Goal: Task Accomplishment & Management: Complete application form

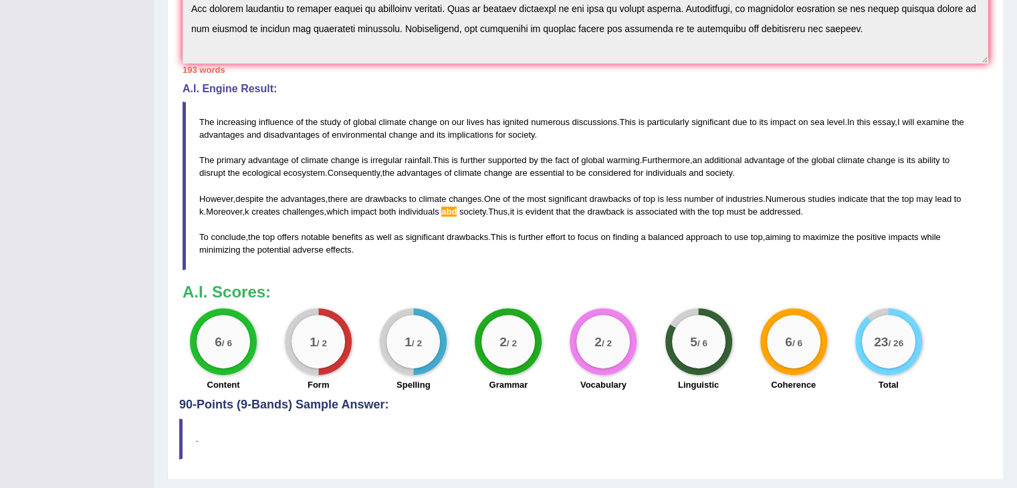
scroll to position [100, 0]
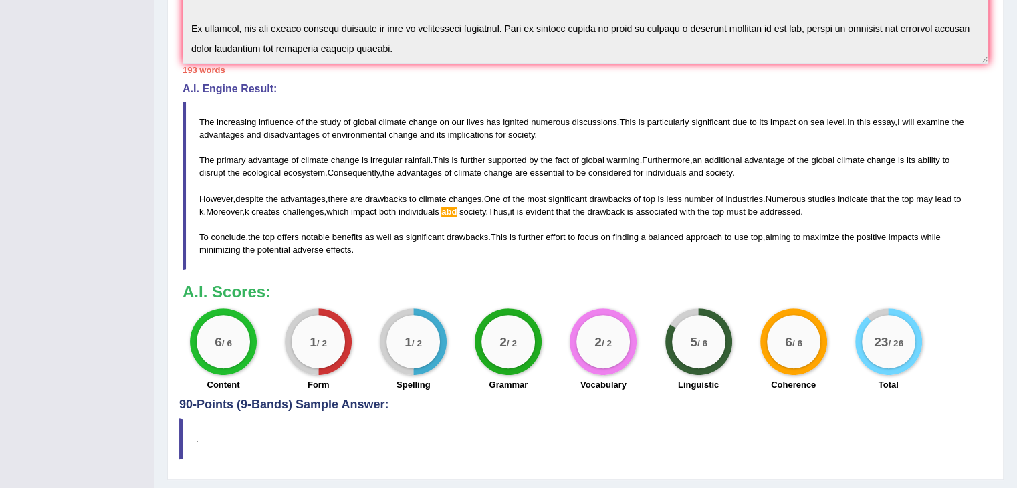
click at [0, 302] on div "Toggle navigation Home Practice Questions Speaking Practice Read Aloud Repeat S…" at bounding box center [508, 52] width 1017 height 930
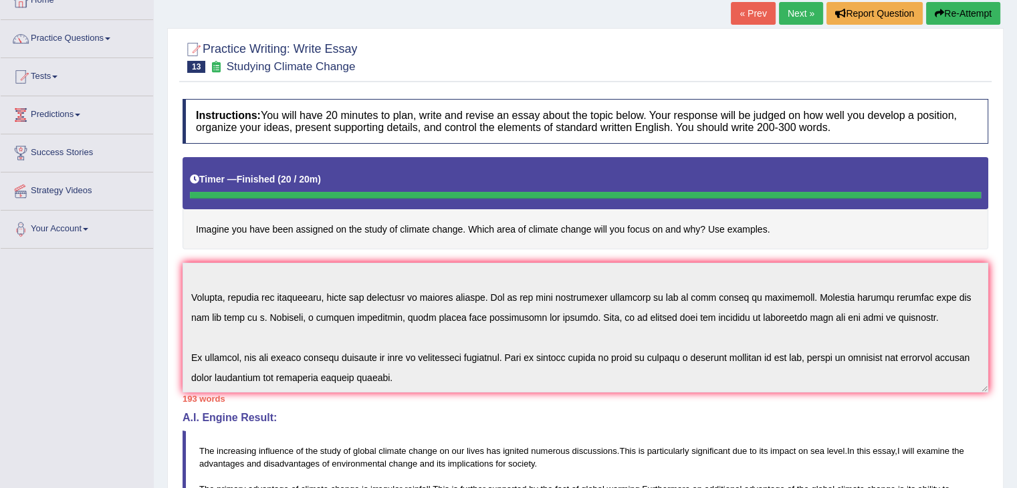
scroll to position [0, 0]
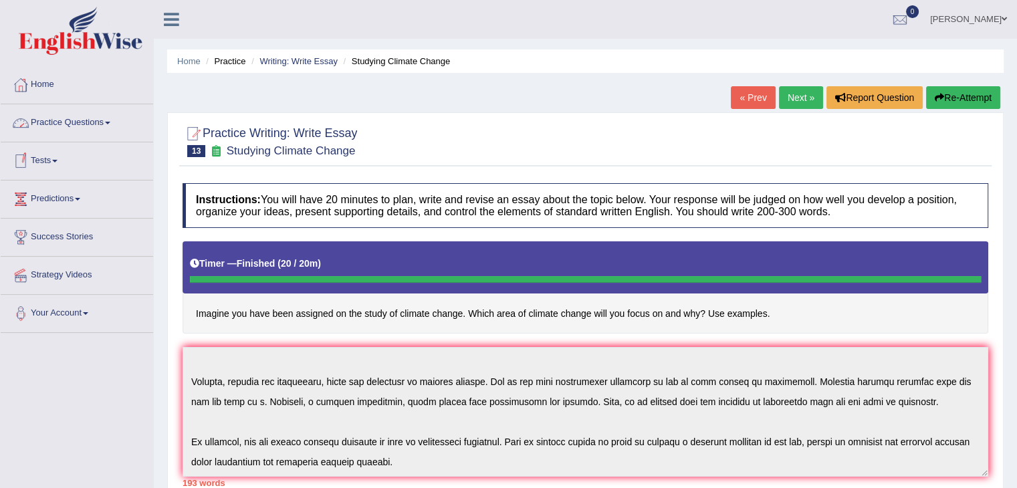
click at [102, 130] on link "Practice Questions" at bounding box center [77, 120] width 152 height 33
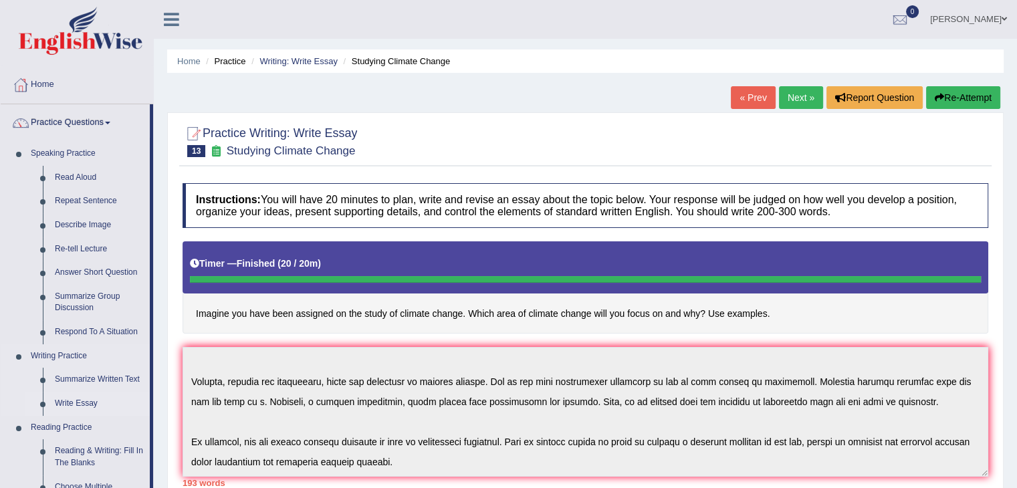
click at [62, 401] on link "Write Essay" at bounding box center [99, 404] width 101 height 24
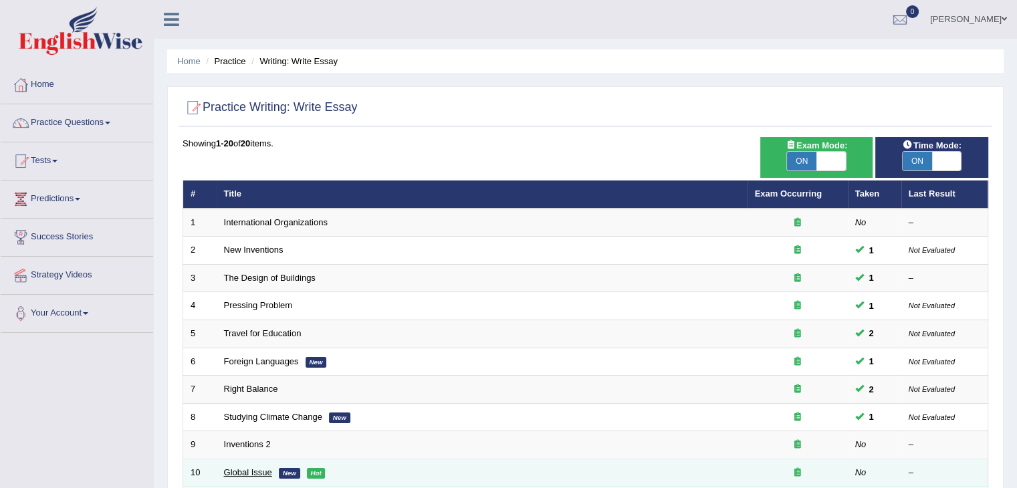
click at [237, 469] on link "Global Issue" at bounding box center [248, 472] width 48 height 10
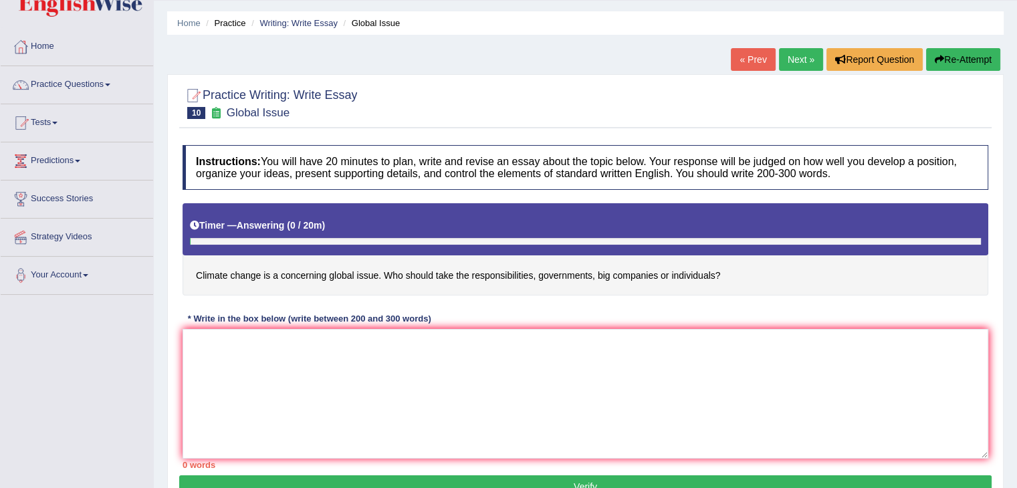
scroll to position [64, 0]
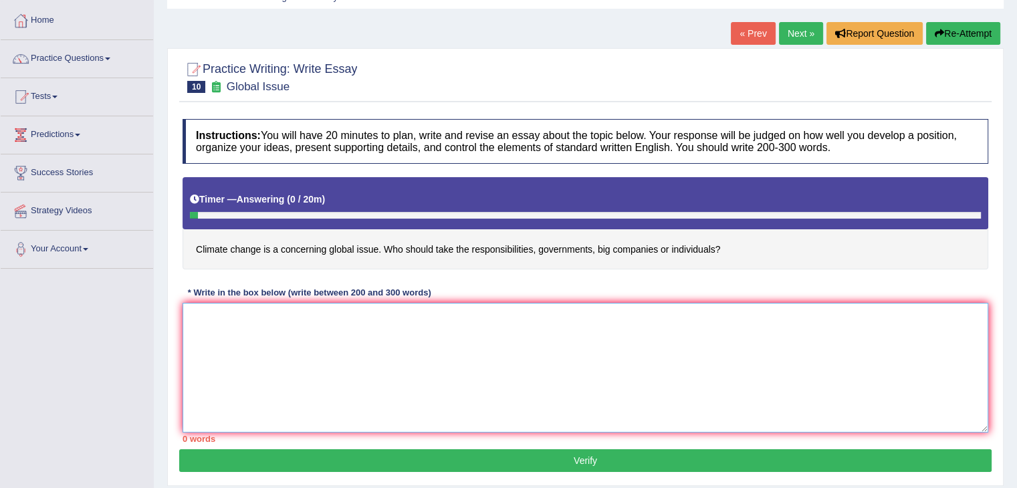
click at [223, 340] on textarea at bounding box center [586, 368] width 806 height 130
click at [374, 312] on textarea "The increasing influence of climate change" at bounding box center [586, 368] width 806 height 130
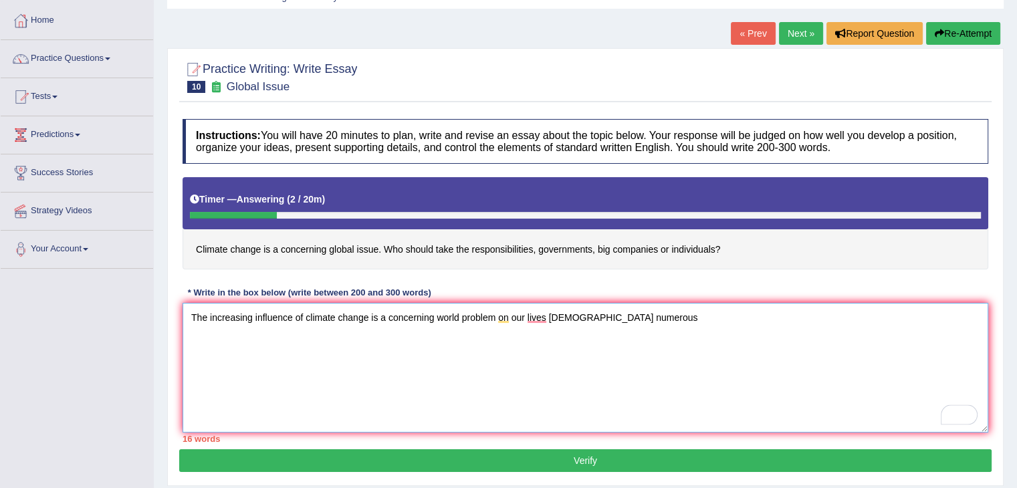
click at [636, 318] on textarea "The increasing influence of climate change is a concerning world problem on our…" at bounding box center [586, 368] width 806 height 130
click at [643, 321] on textarea "The increasing influence of climate change is a concerning world problem on our…" at bounding box center [586, 368] width 806 height 130
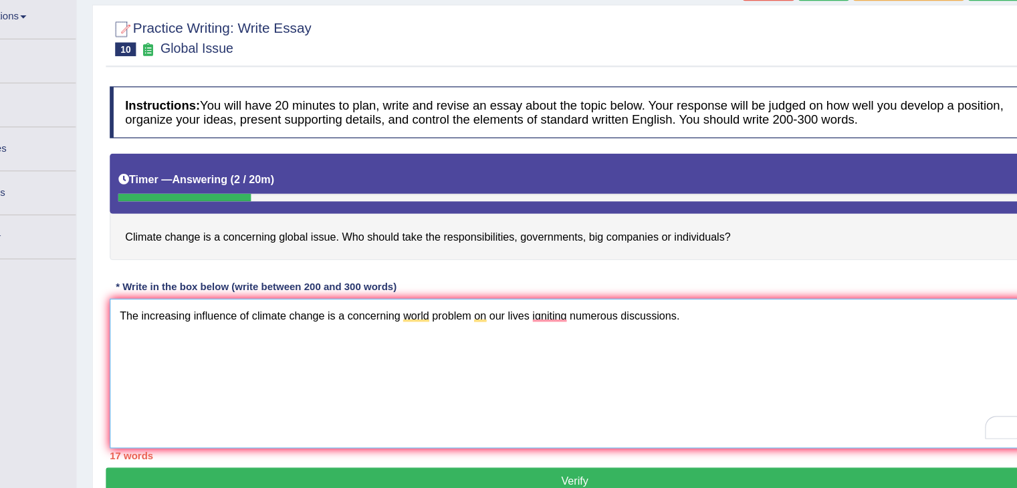
click at [699, 333] on textarea "The increasing influence of climate change is a concerning world problem on our…" at bounding box center [586, 368] width 806 height 130
click at [697, 315] on textarea "The increasing influence of climate change is a concerning world problem on our…" at bounding box center [586, 368] width 806 height 130
click at [800, 317] on textarea "The increasing influence of climate change is a concerning world problem on our…" at bounding box center [586, 368] width 806 height 130
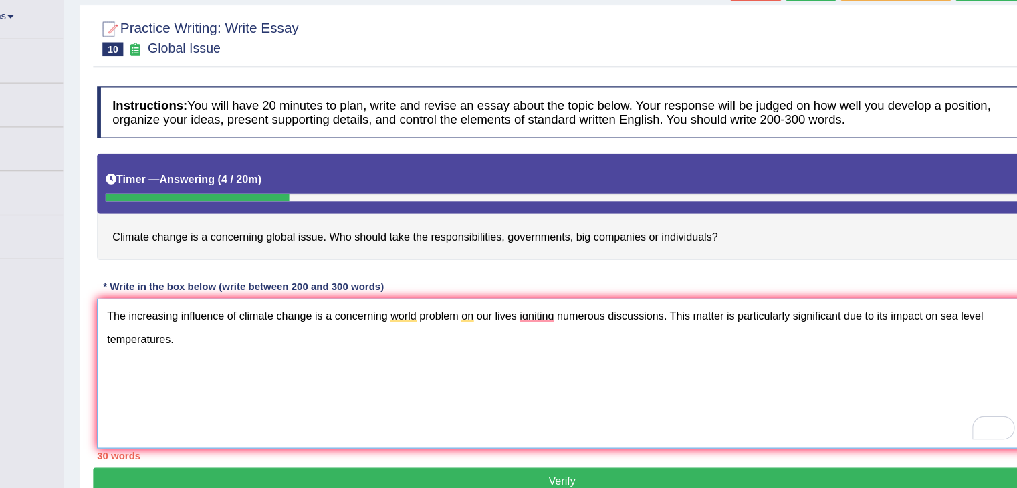
click at [249, 332] on textarea "The increasing influence of climate change is a concerning world problem on our…" at bounding box center [586, 368] width 806 height 130
click at [345, 337] on textarea "The increasing influence of climate change is a concerning world problem on our…" at bounding box center [586, 368] width 806 height 130
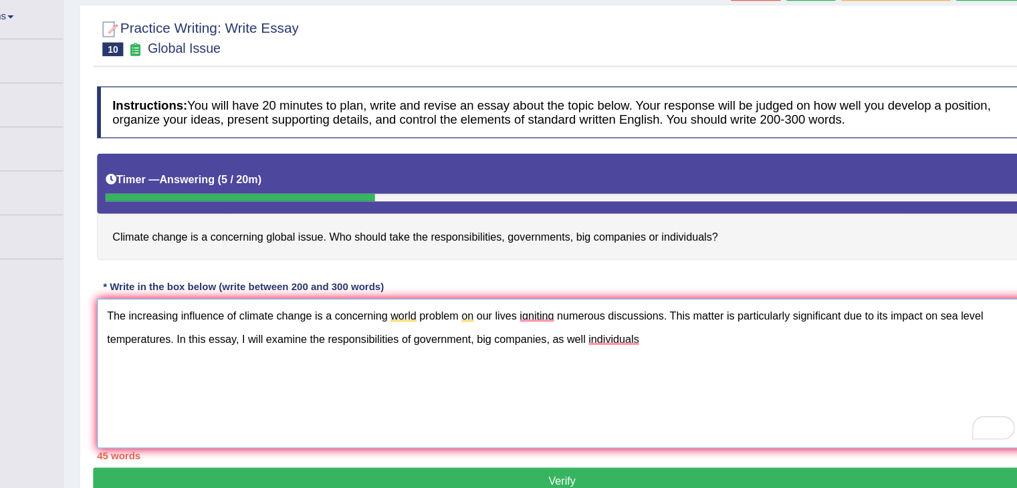
click at [606, 334] on textarea "The increasing influence of climate change is a concerning world problem on our…" at bounding box center [586, 368] width 806 height 130
click at [576, 335] on textarea "The increasing influence of climate change is a concerning world problem on our…" at bounding box center [586, 368] width 806 height 130
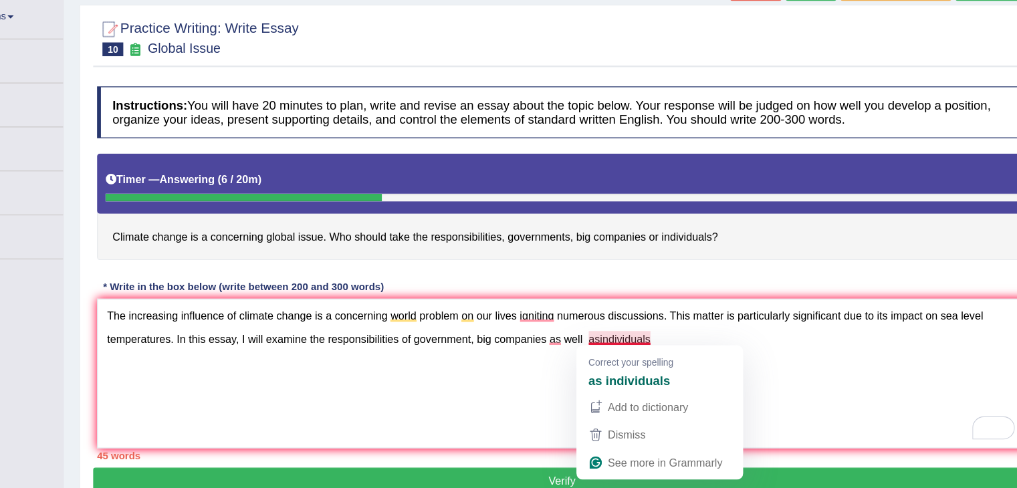
click at [675, 362] on span "Correct your spelling" at bounding box center [645, 358] width 74 height 13
click at [681, 381] on div "as individuals" at bounding box center [670, 373] width 128 height 21
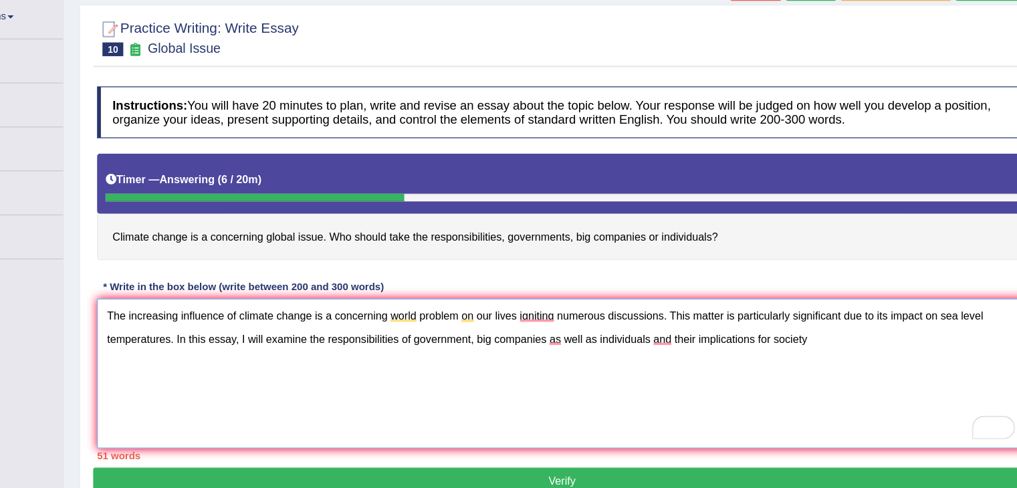
click at [657, 332] on textarea "The increasing influence of climate change is a concerning world problem on our…" at bounding box center [586, 368] width 806 height 130
click at [662, 332] on textarea "The increasing influence of climate change is a concerning world problem on our…" at bounding box center [586, 368] width 806 height 130
click at [885, 334] on textarea "The increasing influence of climate change is a concerning world problem on our…" at bounding box center [586, 368] width 806 height 130
click at [901, 338] on textarea "The increasing influence of climate change is a concerning world problem on our…" at bounding box center [586, 368] width 806 height 130
click at [322, 369] on textarea "The increasing influence of climate change is a concerning world problem on our…" at bounding box center [586, 368] width 806 height 130
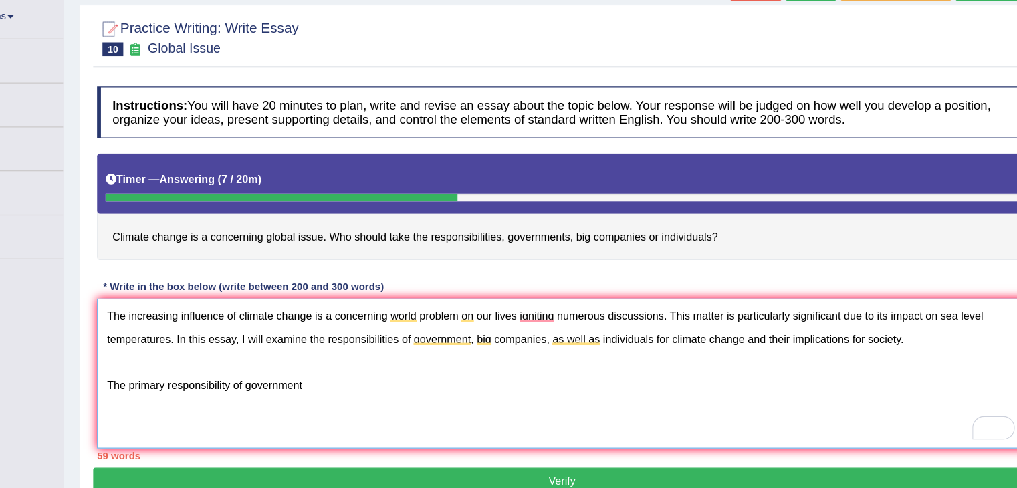
click at [322, 369] on textarea "The increasing influence of climate change is a concerning world problem on our…" at bounding box center [586, 368] width 806 height 130
click at [366, 372] on textarea "The increasing influence of climate change is a concerning world problem on our…" at bounding box center [586, 368] width 806 height 130
click at [427, 372] on textarea "The increasing influence of climate change is a concerning world problem on our…" at bounding box center [586, 368] width 806 height 130
click at [491, 374] on textarea "The increasing influence of climate change is a concerning world problem on our…" at bounding box center [586, 368] width 806 height 130
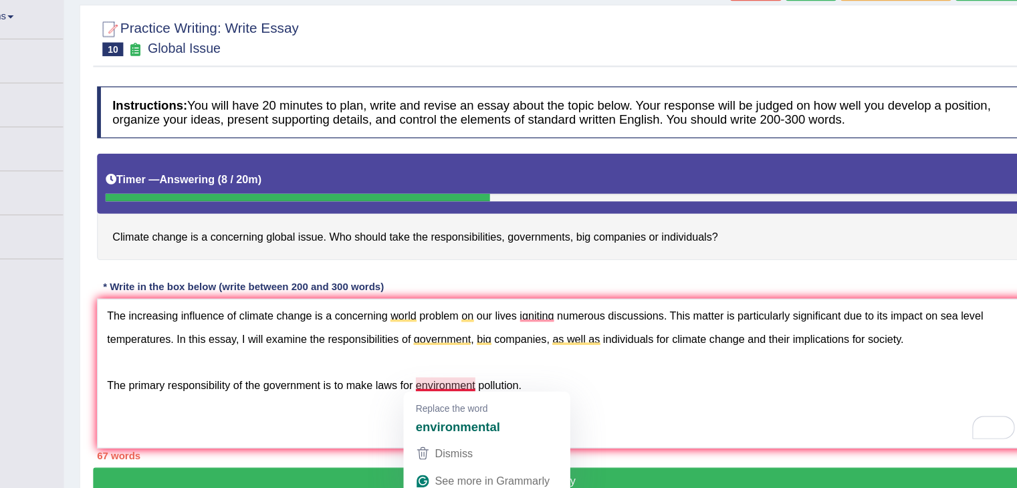
click at [530, 417] on strong "environmental" at bounding box center [495, 414] width 73 height 15
click at [515, 412] on strong "environmental" at bounding box center [495, 414] width 73 height 15
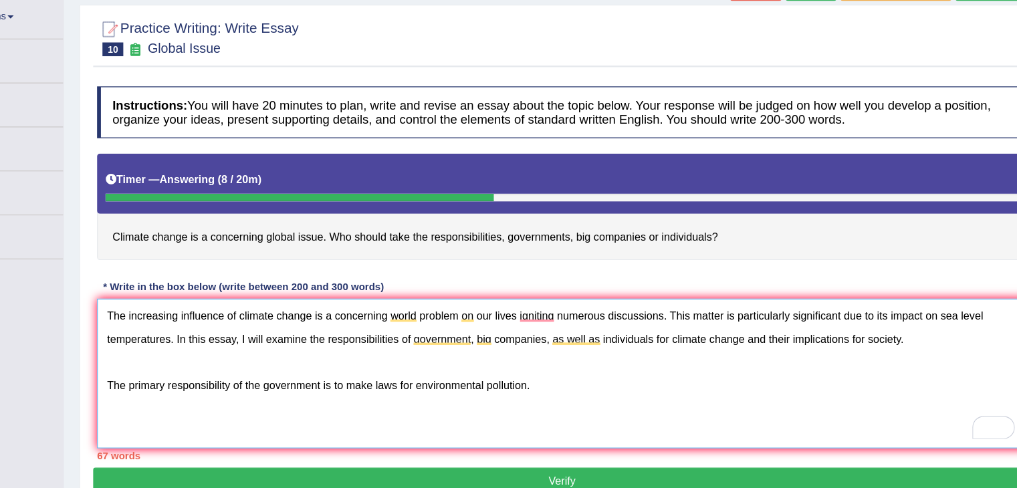
click at [566, 376] on textarea "The increasing influence of climate change is a concerning world problem on our…" at bounding box center [586, 368] width 806 height 130
click at [792, 376] on textarea "The increasing influence of climate change is a concerning world problem on our…" at bounding box center [586, 368] width 806 height 130
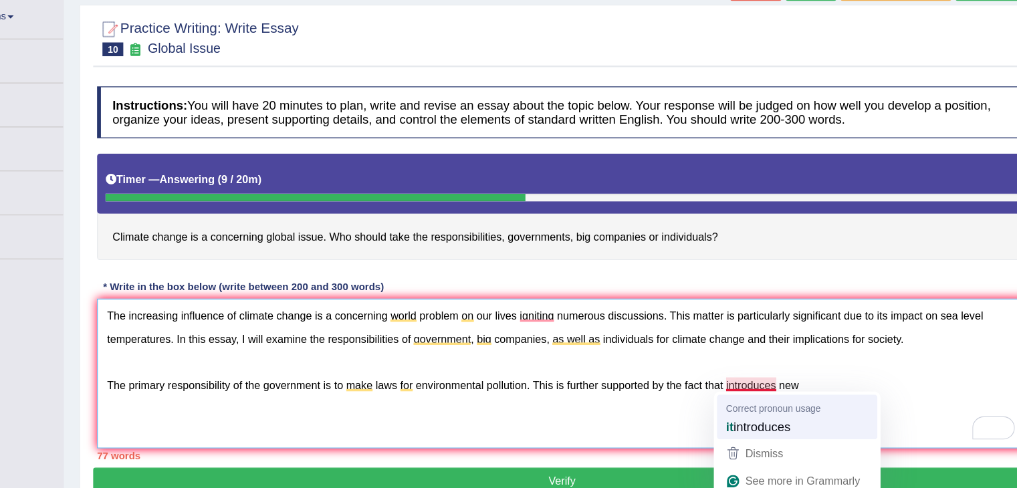
type textarea "The increasing influence of climate change is a concerning world problem on our…"
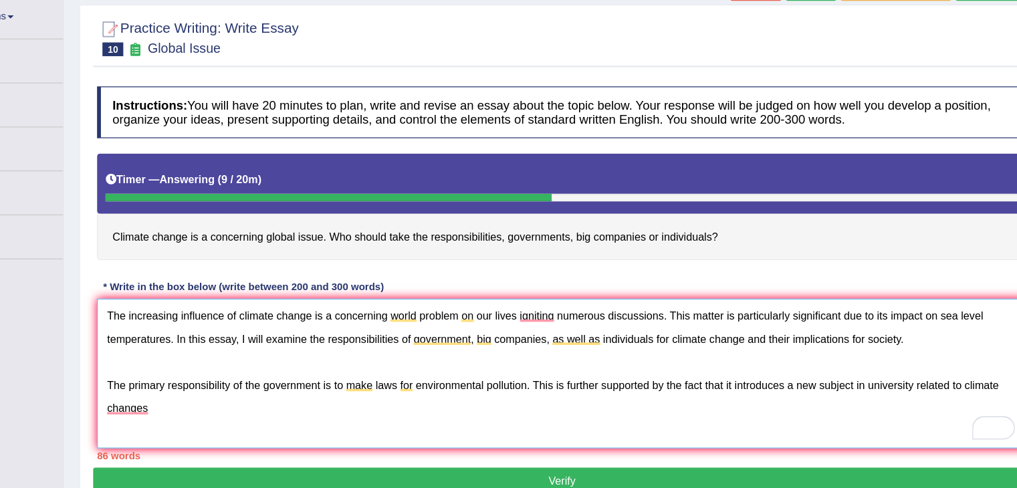
click at [231, 398] on textarea "The increasing influence of climate change is a concerning world problem on our…" at bounding box center [586, 368] width 806 height 130
click at [362, 399] on textarea "The increasing influence of climate change is a concerning world problem on our…" at bounding box center [586, 368] width 806 height 130
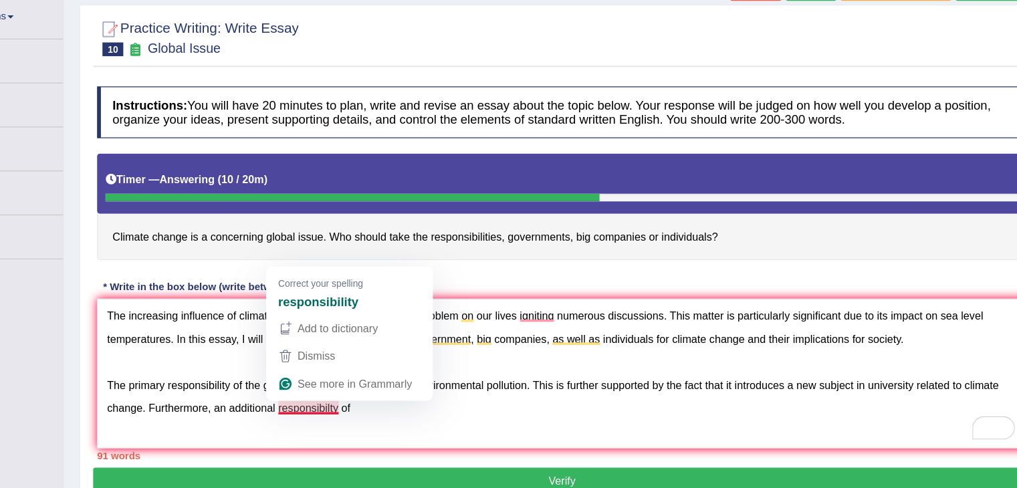
click at [411, 308] on div "responsibility" at bounding box center [401, 305] width 128 height 21
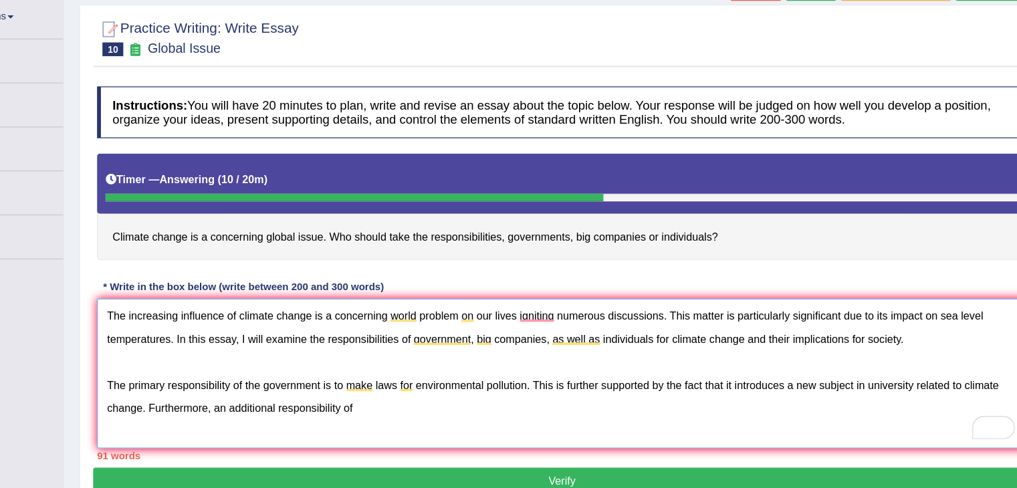
click at [422, 386] on textarea "The increasing influence of climate change is a concerning world problem on our…" at bounding box center [586, 368] width 806 height 130
click at [407, 399] on textarea "The increasing influence of climate change is a concerning world problem on our…" at bounding box center [586, 368] width 806 height 130
click at [534, 393] on textarea "The increasing influence of climate change is a concerning world problem on our…" at bounding box center [586, 368] width 806 height 130
click at [594, 405] on textarea "The increasing influence of climate change is a concerning world problem on our…" at bounding box center [586, 368] width 806 height 130
click at [586, 400] on textarea "The increasing influence of climate change is a concerning world problem on our…" at bounding box center [586, 368] width 806 height 130
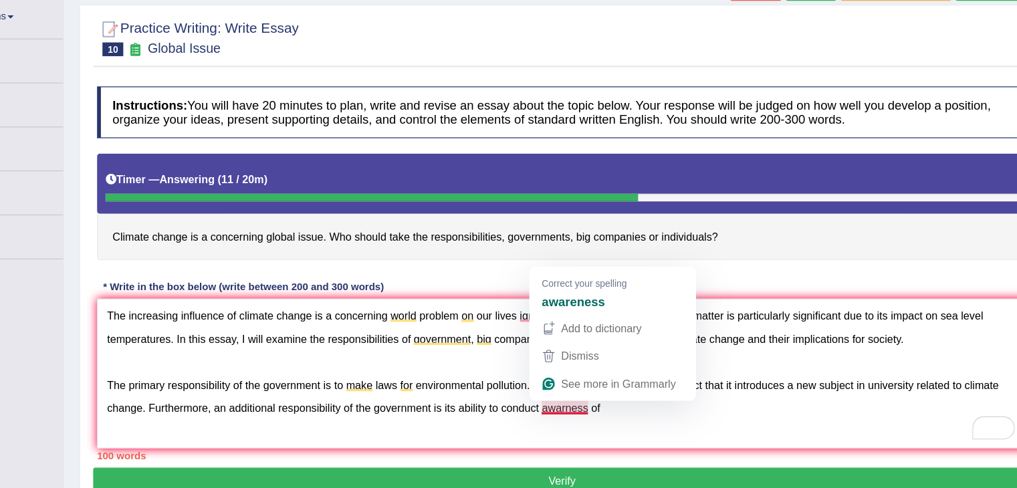
click at [634, 308] on div "awareness" at bounding box center [629, 305] width 128 height 21
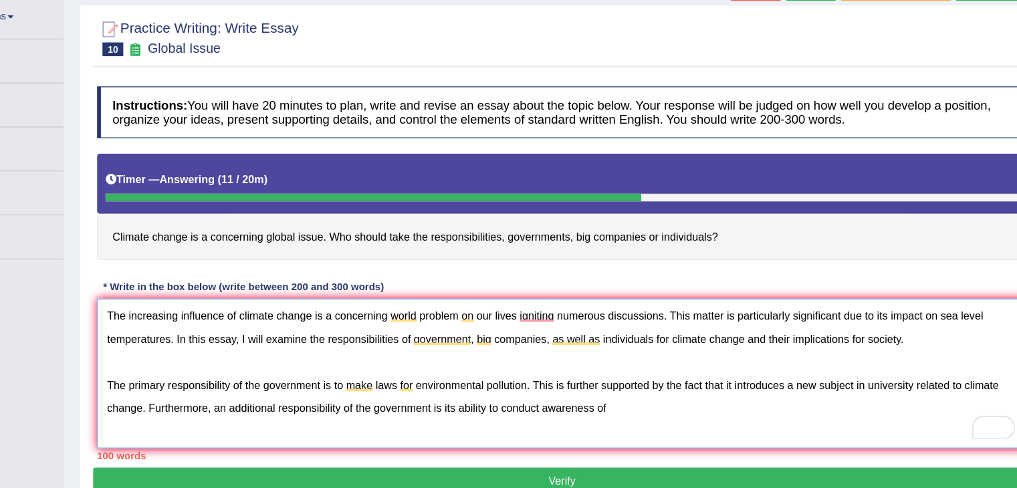
click at [619, 397] on textarea "The increasing influence of climate change is a concerning world problem on our…" at bounding box center [586, 368] width 806 height 130
click at [724, 399] on textarea "The increasing influence of climate change is a concerning world problem on our…" at bounding box center [586, 368] width 806 height 130
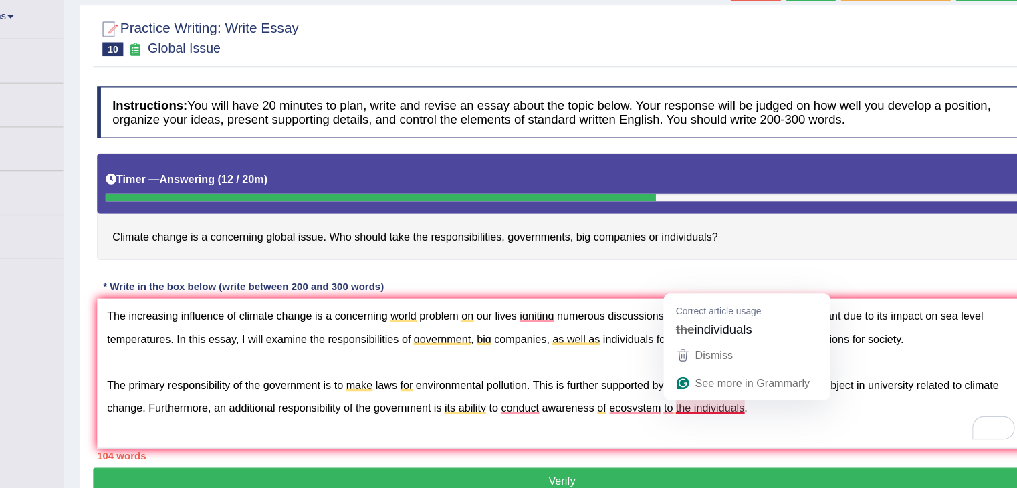
click at [738, 329] on span "individuals" at bounding box center [725, 329] width 50 height 15
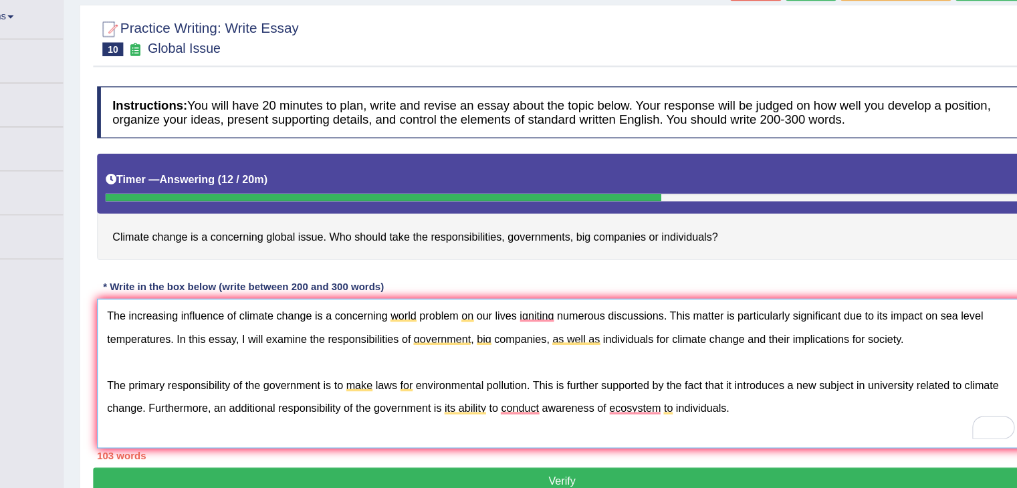
click at [641, 390] on textarea "The increasing influence of climate change is a concerning world problem on our…" at bounding box center [586, 368] width 806 height 130
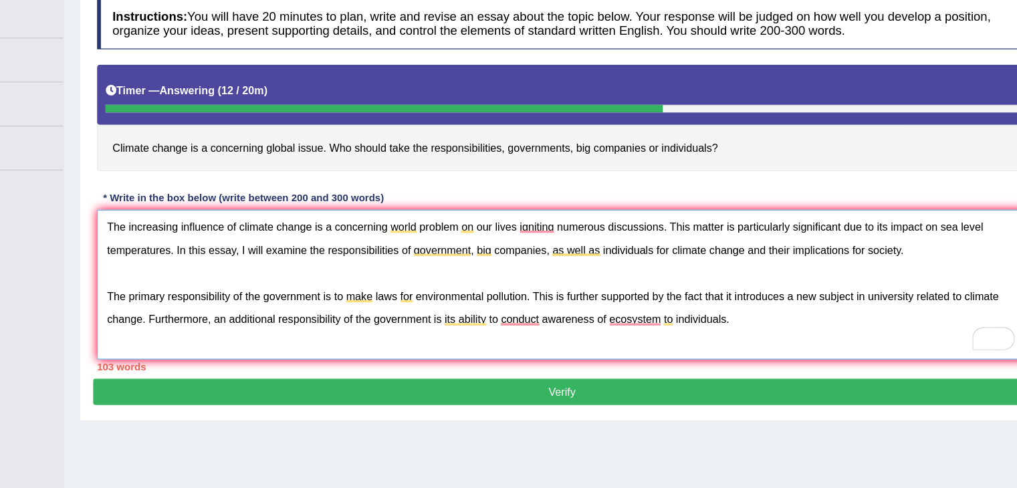
scroll to position [122, 0]
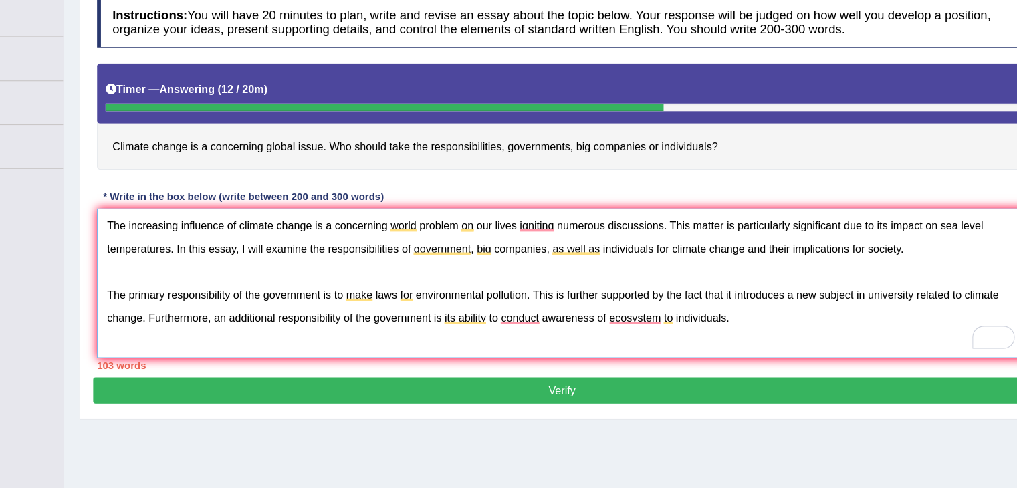
click at [657, 340] on textarea "The increasing influence of climate change is a concerning world problem on our…" at bounding box center [586, 310] width 806 height 130
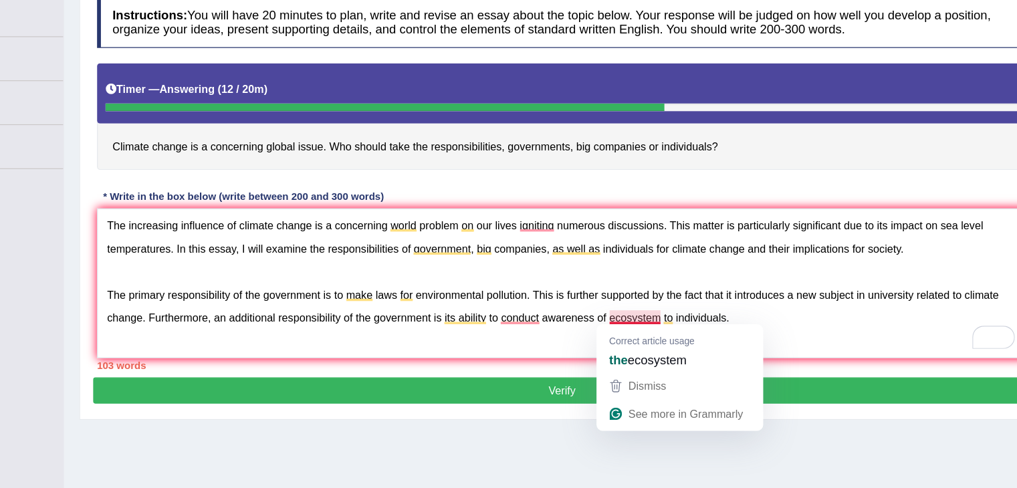
click at [646, 371] on span "ecosystem" at bounding box center [667, 376] width 51 height 15
click at [713, 377] on div "the ecosystem" at bounding box center [687, 376] width 128 height 21
click at [674, 409] on button "Dismiss" at bounding box center [687, 399] width 139 height 24
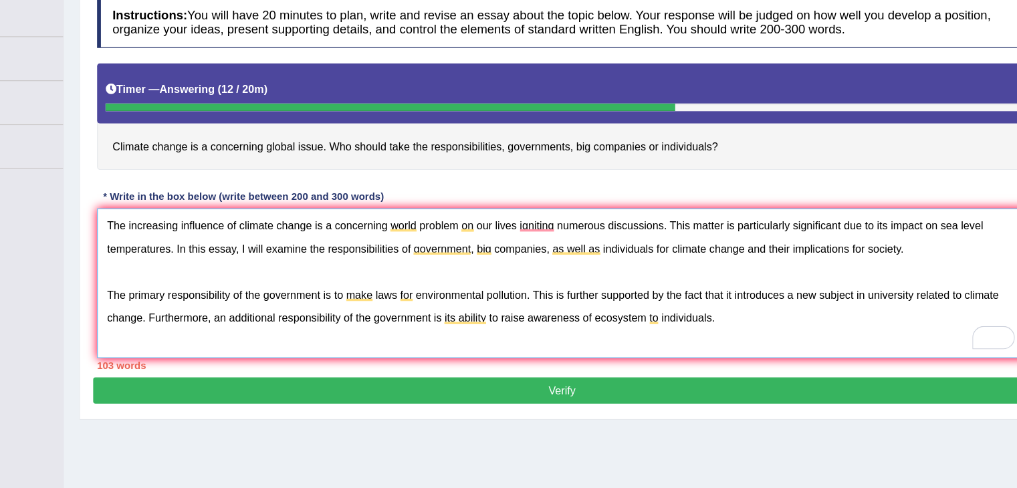
click at [733, 337] on textarea "The increasing influence of climate change is a concerning world problem on our…" at bounding box center [586, 310] width 806 height 130
click at [889, 338] on textarea "The increasing influence of climate change is a concerning world problem on our…" at bounding box center [586, 310] width 806 height 130
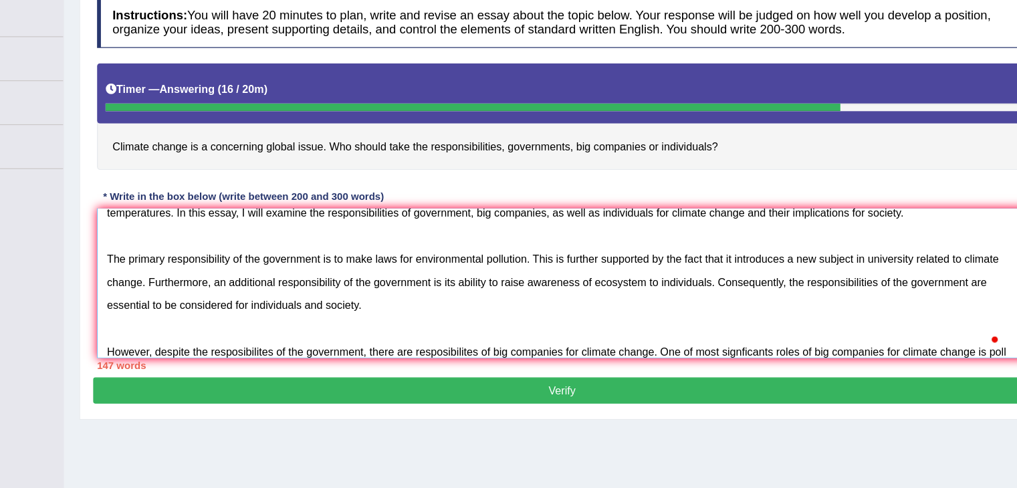
scroll to position [51, 0]
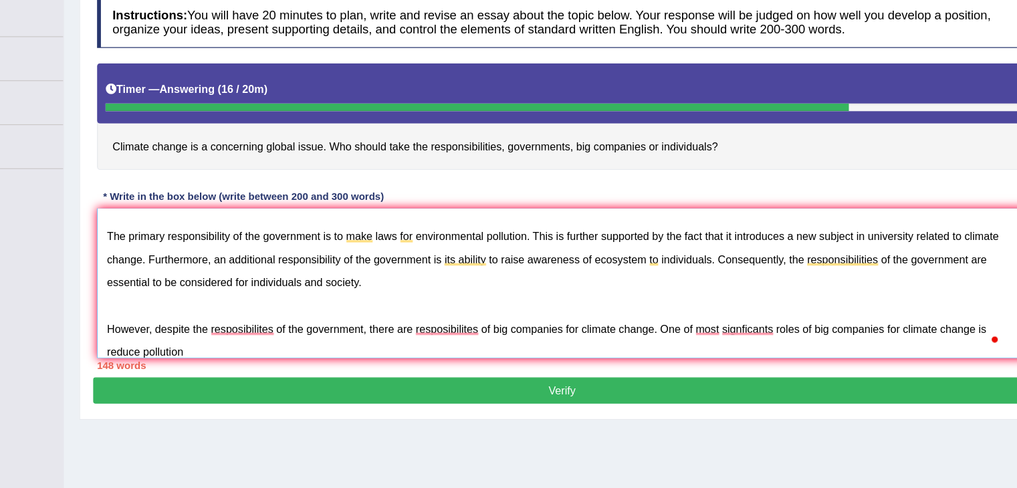
click at [259, 370] on textarea "The increasing influence of climate change is a concerning world problem on our…" at bounding box center [586, 310] width 806 height 130
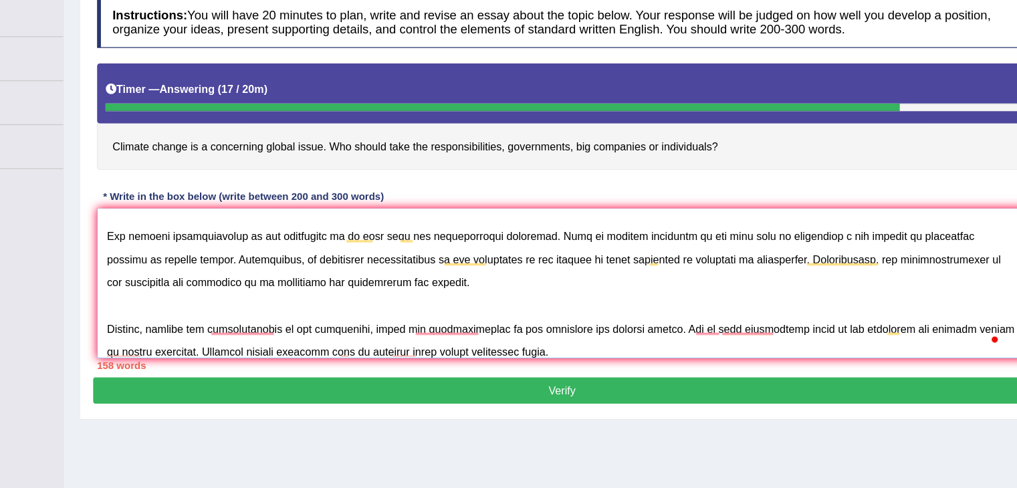
scroll to position [60, 0]
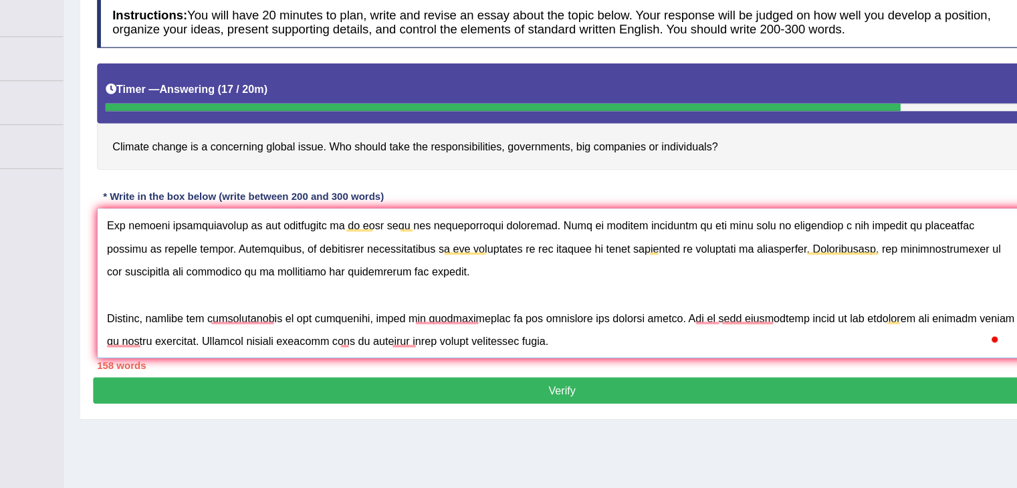
click at [312, 334] on textarea "To enrich screen reader interactions, please activate Accessibility in Grammarl…" at bounding box center [586, 310] width 806 height 130
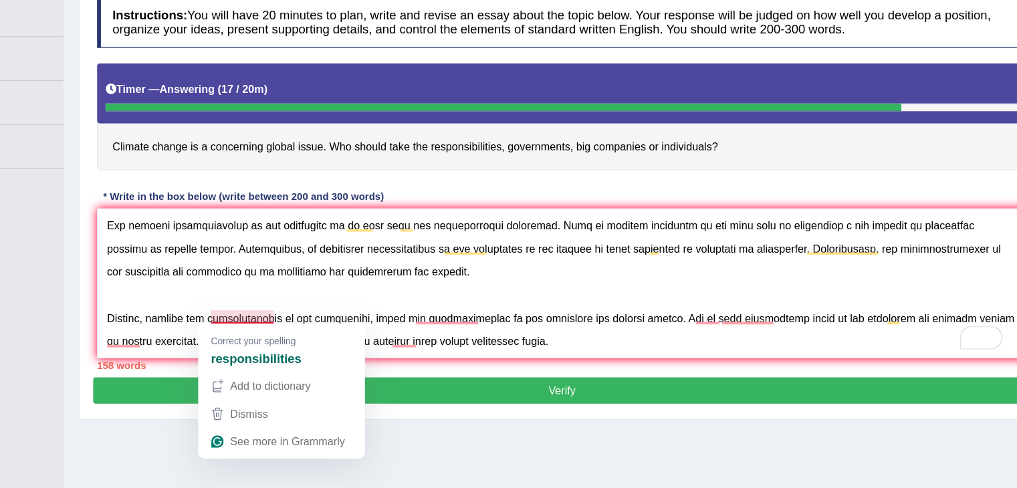
click at [358, 371] on strong "responsibilities" at bounding box center [320, 375] width 78 height 15
click at [344, 362] on span "Correct your spelling" at bounding box center [318, 360] width 74 height 13
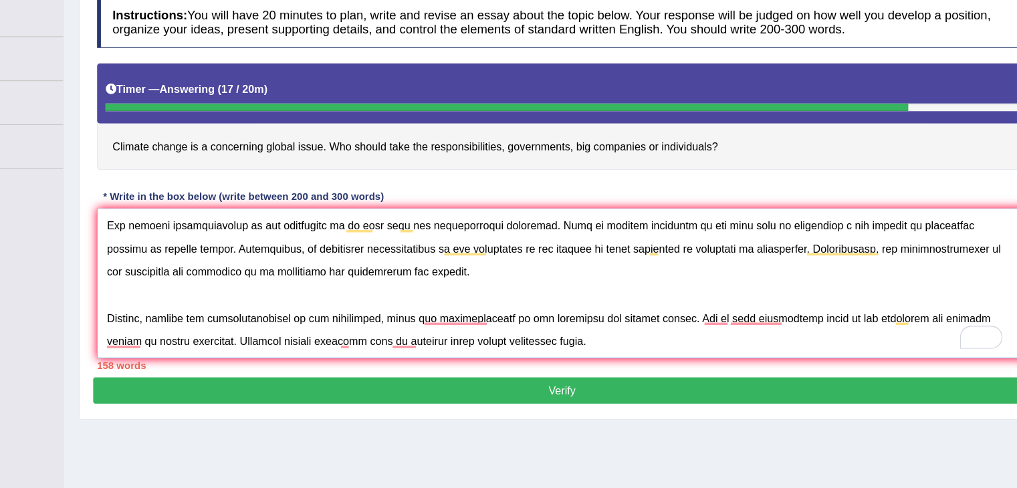
click at [497, 347] on textarea "To enrich screen reader interactions, please activate Accessibility in Grammarl…" at bounding box center [586, 310] width 806 height 130
click at [478, 349] on textarea "To enrich screen reader interactions, please activate Accessibility in Grammarl…" at bounding box center [586, 310] width 806 height 130
click at [472, 334] on textarea "To enrich screen reader interactions, please activate Accessibility in Grammarl…" at bounding box center [586, 310] width 806 height 130
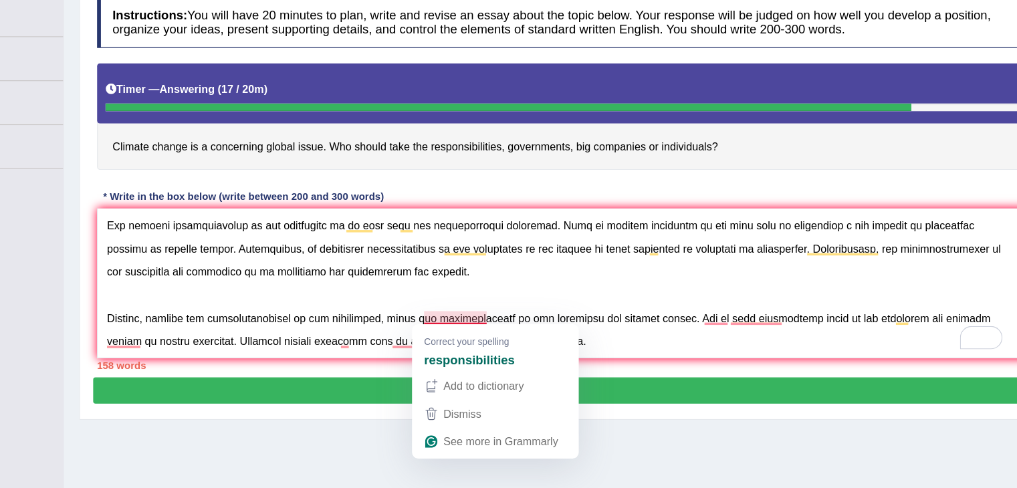
click at [526, 370] on strong "responsibilities" at bounding box center [505, 376] width 78 height 15
click at [471, 374] on strong "responsibilities" at bounding box center [505, 376] width 78 height 15
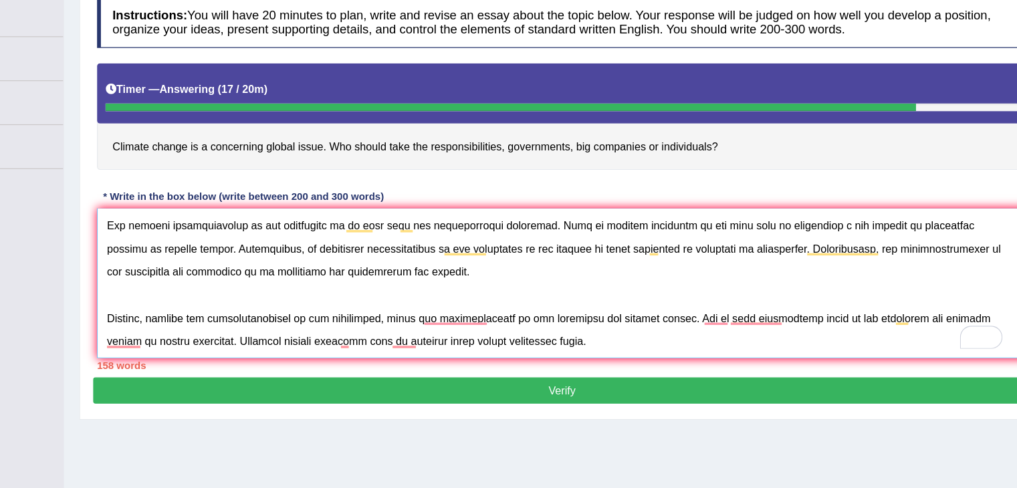
click at [492, 344] on textarea "To enrich screen reader interactions, please activate Accessibility in Grammarl…" at bounding box center [586, 310] width 806 height 130
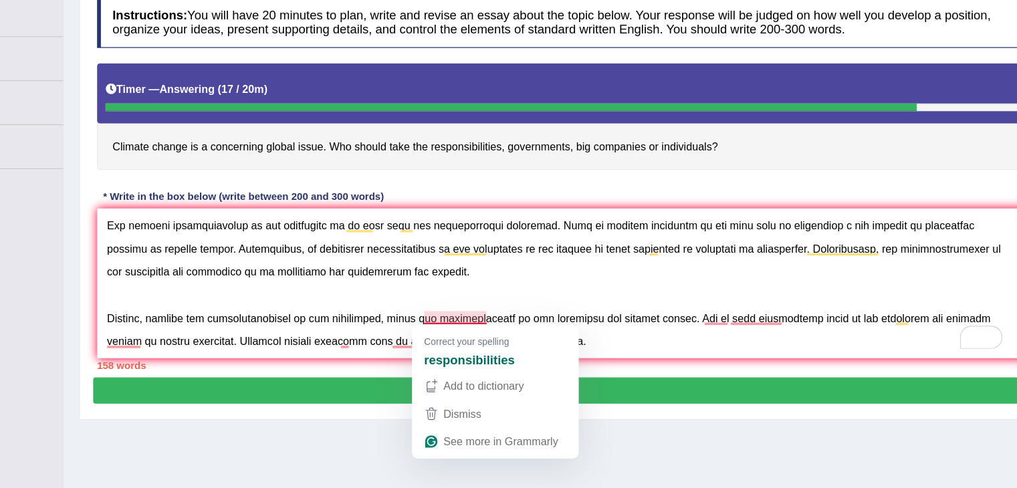
click at [527, 379] on strong "responsibilities" at bounding box center [505, 376] width 78 height 15
click at [505, 369] on strong "responsibilities" at bounding box center [505, 376] width 78 height 15
click at [520, 378] on strong "responsibilities" at bounding box center [505, 376] width 78 height 15
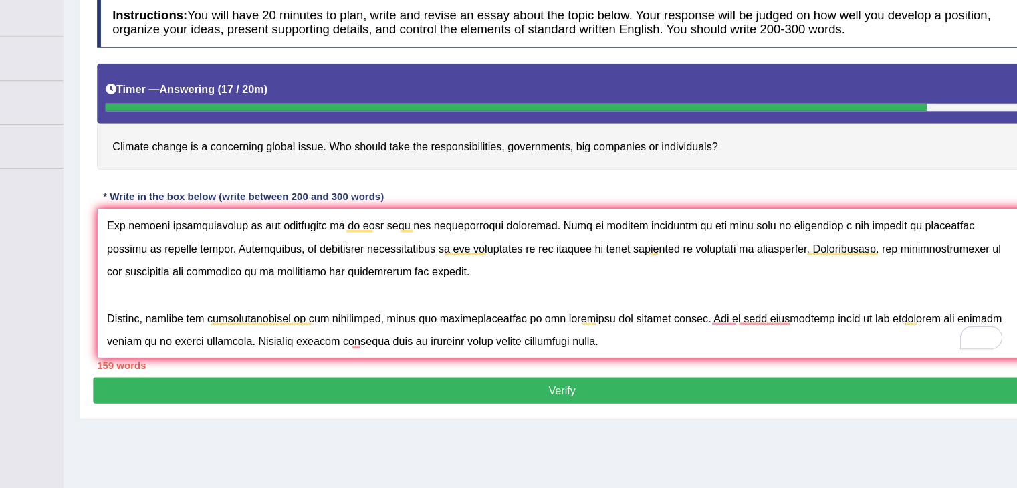
click at [570, 356] on textarea "To enrich screen reader interactions, please activate Accessibility in Grammarl…" at bounding box center [586, 310] width 806 height 130
click at [701, 358] on textarea "To enrich screen reader interactions, please activate Accessibility in Grammarl…" at bounding box center [586, 310] width 806 height 130
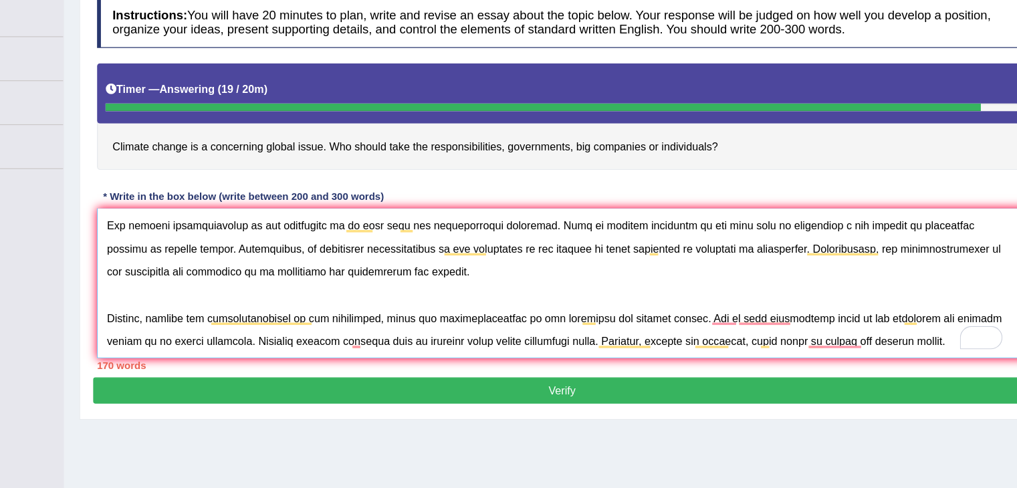
click at [828, 366] on textarea "To enrich screen reader interactions, please activate Accessibility in Grammarl…" at bounding box center [586, 310] width 806 height 130
click at [815, 367] on textarea "To enrich screen reader interactions, please activate Accessibility in Grammarl…" at bounding box center [586, 310] width 806 height 130
click at [864, 364] on textarea "To enrich screen reader interactions, please activate Accessibility in Grammarl…" at bounding box center [586, 310] width 806 height 130
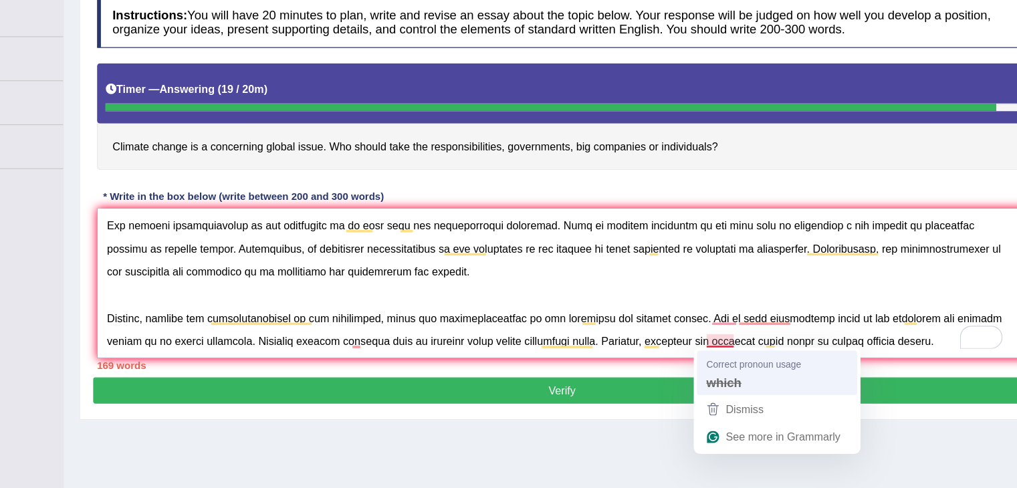
type textarea "The increasing influence of climate change is a concerning world problem on our…"
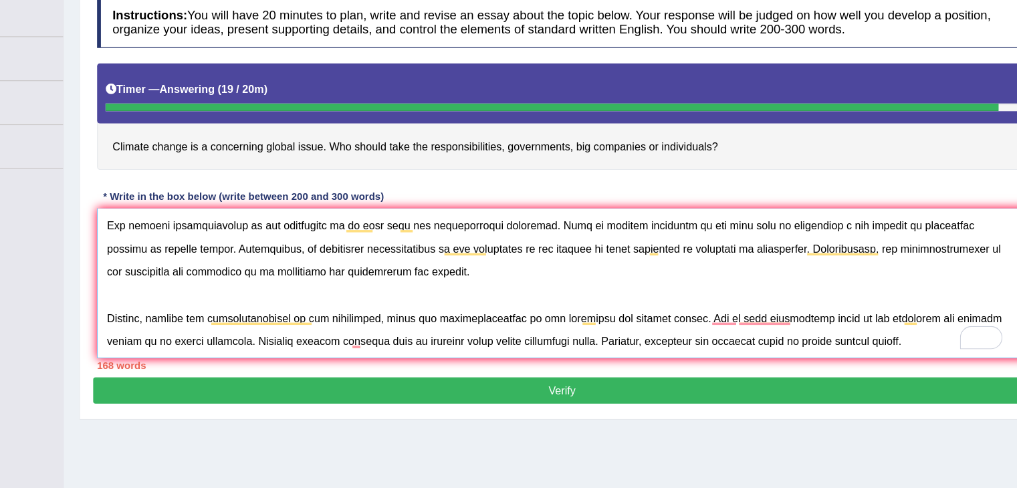
click at [846, 357] on textarea "To enrich screen reader interactions, please activate Accessibility in Grammarl…" at bounding box center [586, 310] width 806 height 130
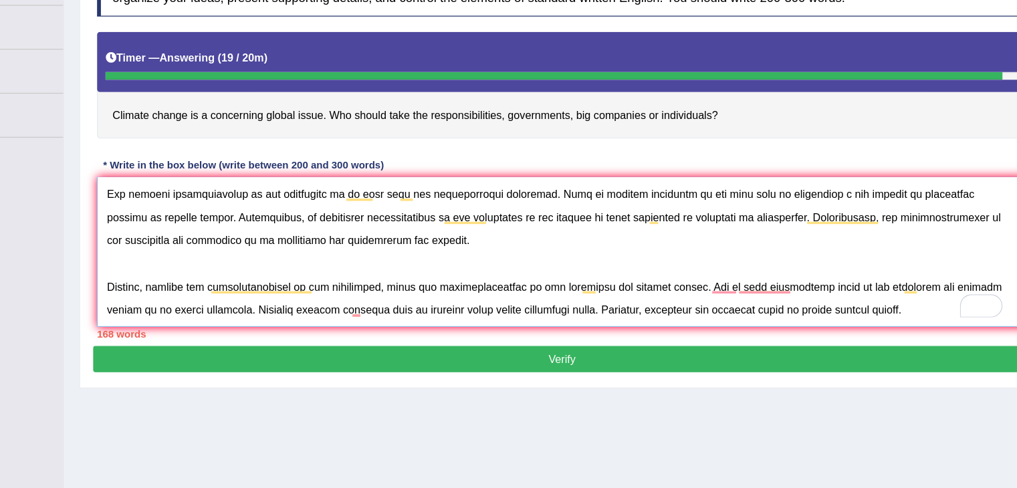
scroll to position [158, 0]
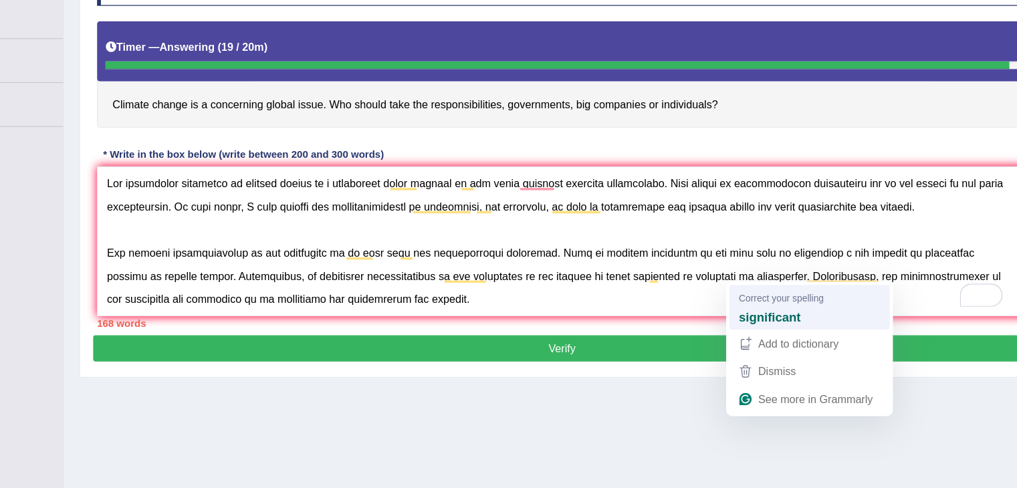
scroll to position [60, 0]
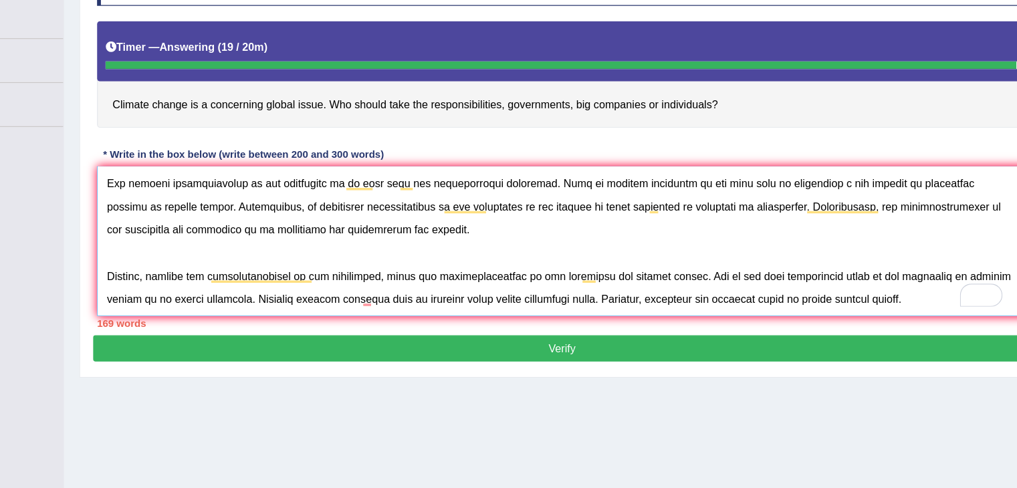
click at [857, 324] on textarea "To enrich screen reader interactions, please activate Accessibility in Grammarl…" at bounding box center [586, 274] width 806 height 130
type textarea "The increasing influence of climate change is a concerning world problem on our…"
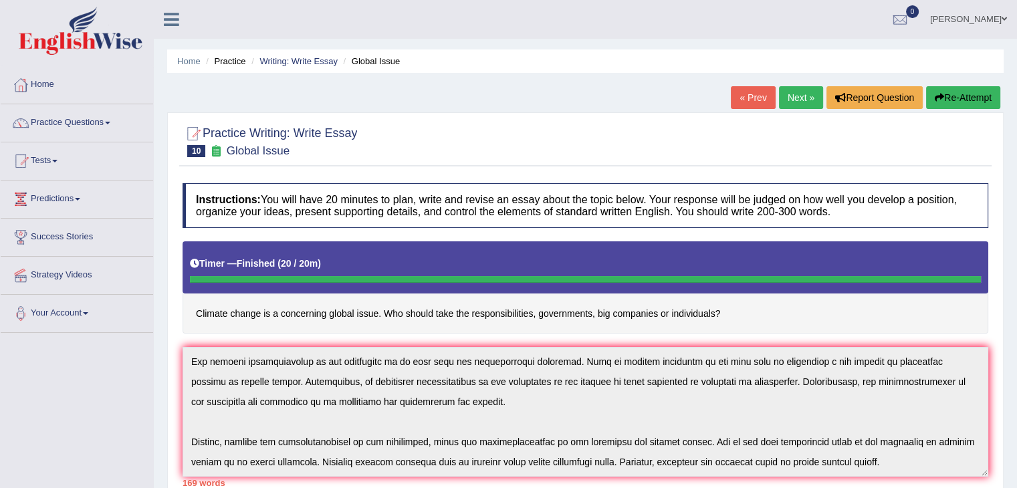
scroll to position [59, 0]
